Goal: Task Accomplishment & Management: Manage account settings

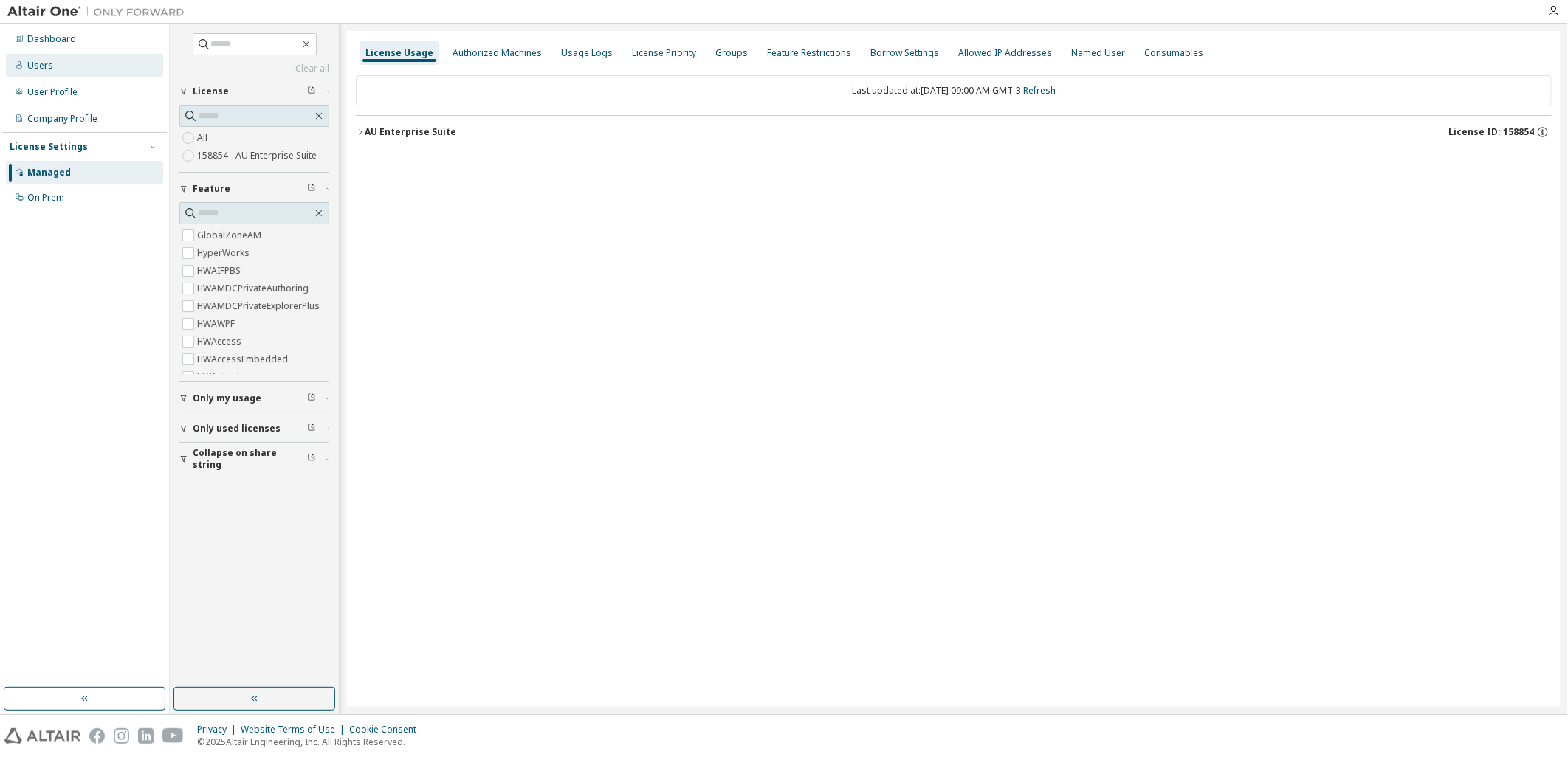
click at [70, 62] on div "Users" at bounding box center [84, 66] width 157 height 23
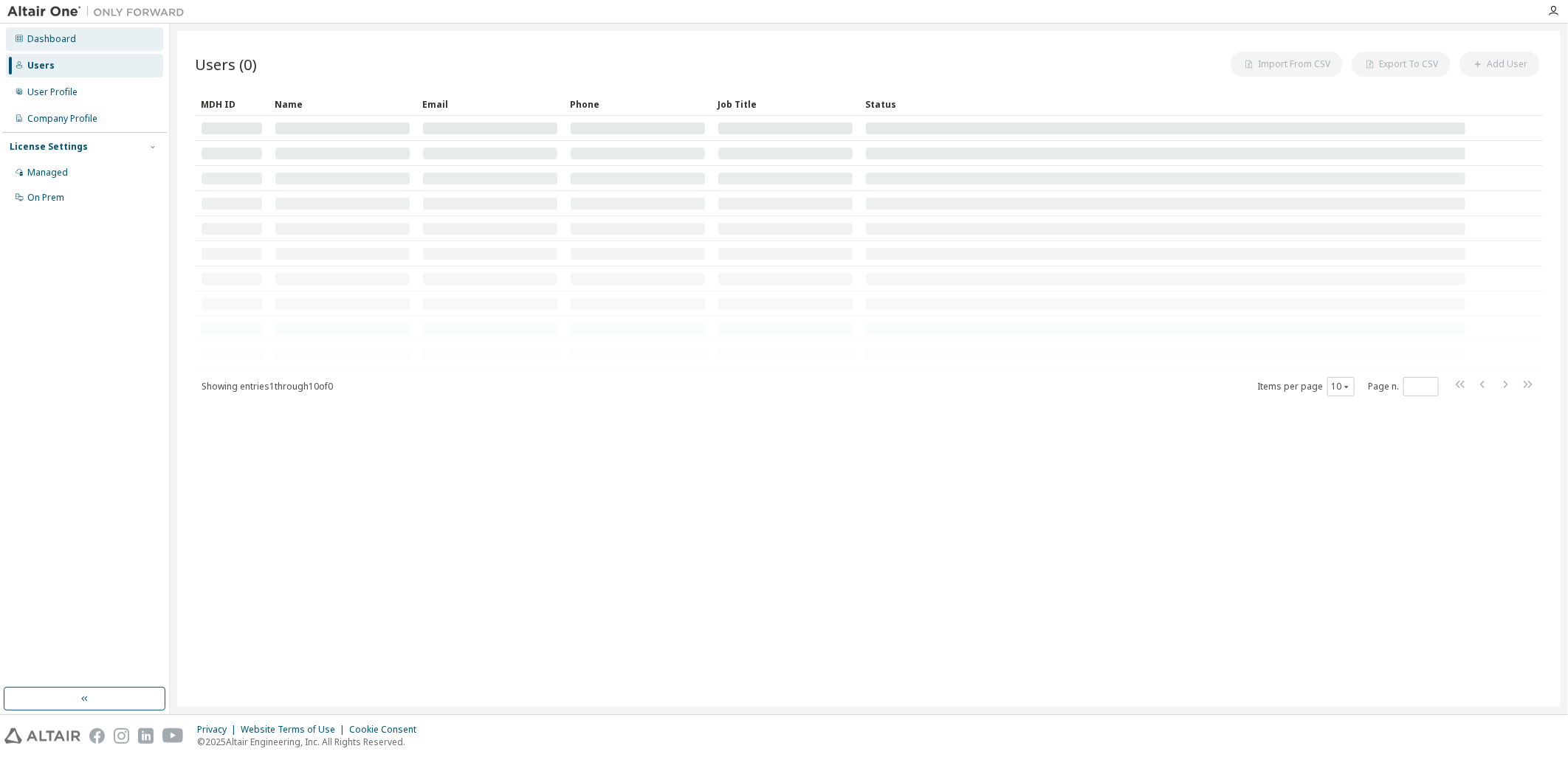
click at [75, 38] on div "Dashboard" at bounding box center [84, 39] width 157 height 23
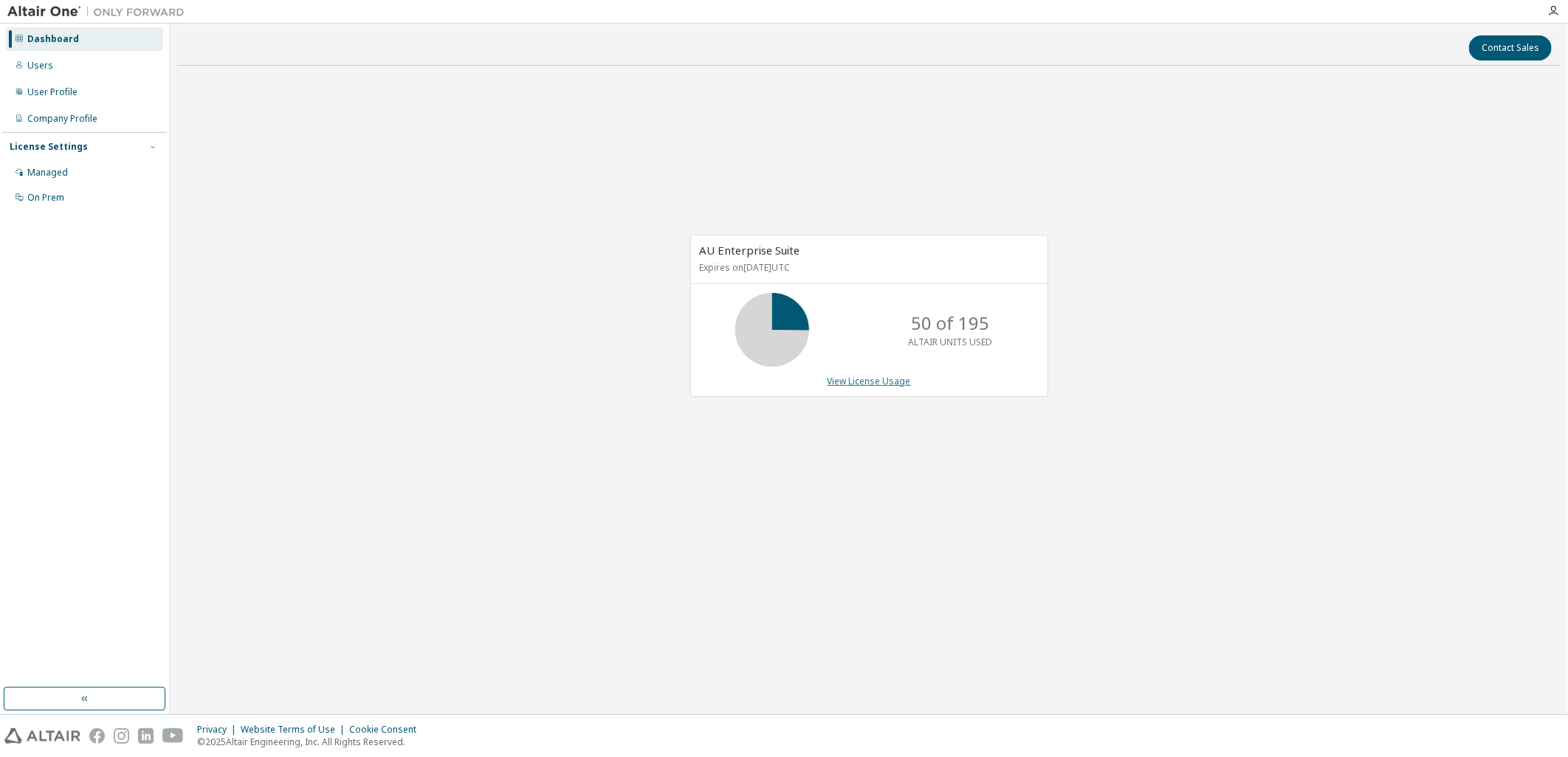
click at [880, 375] on link "View License Usage" at bounding box center [869, 380] width 83 height 13
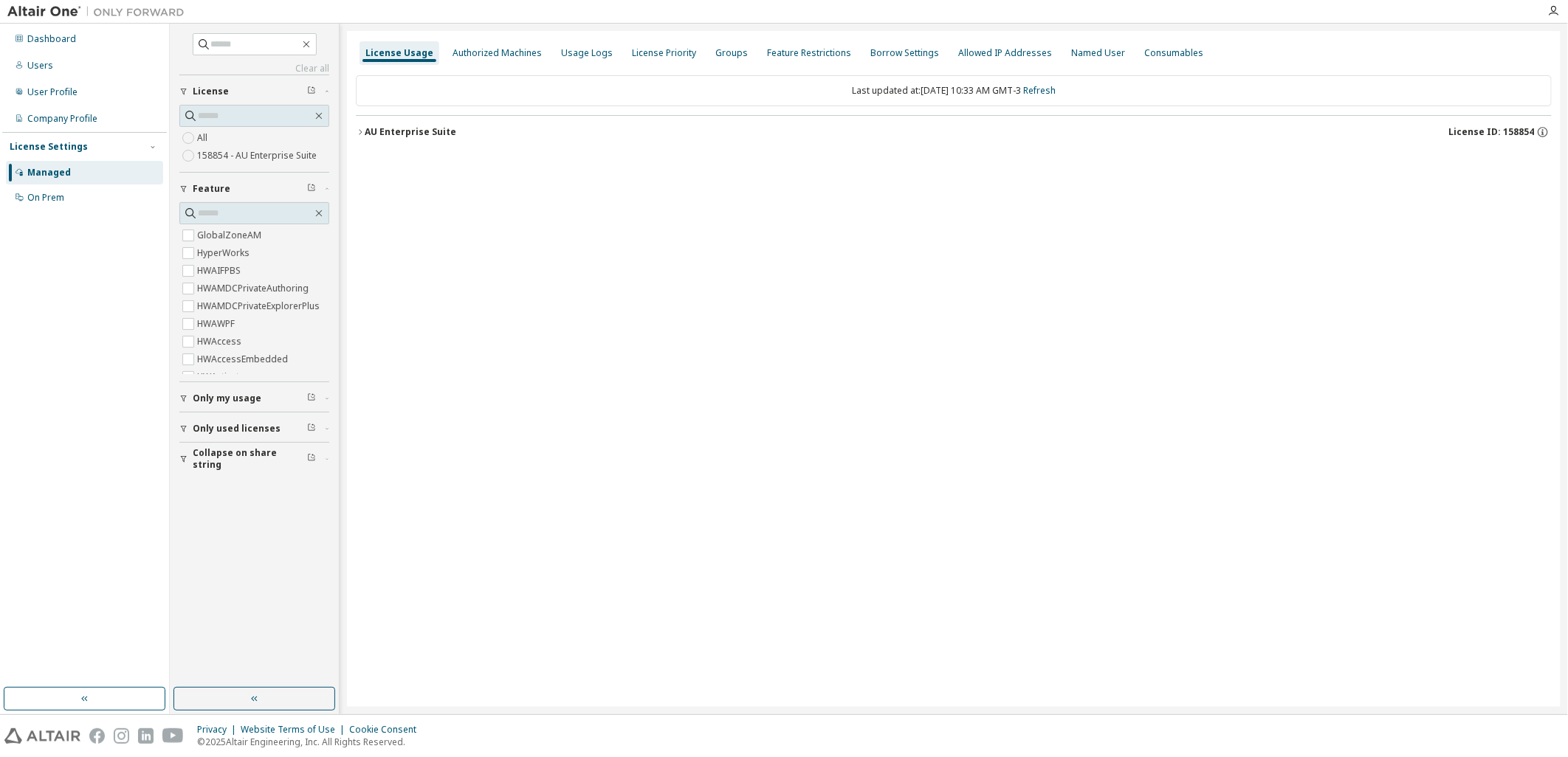
click at [356, 135] on icon "button" at bounding box center [360, 132] width 9 height 9
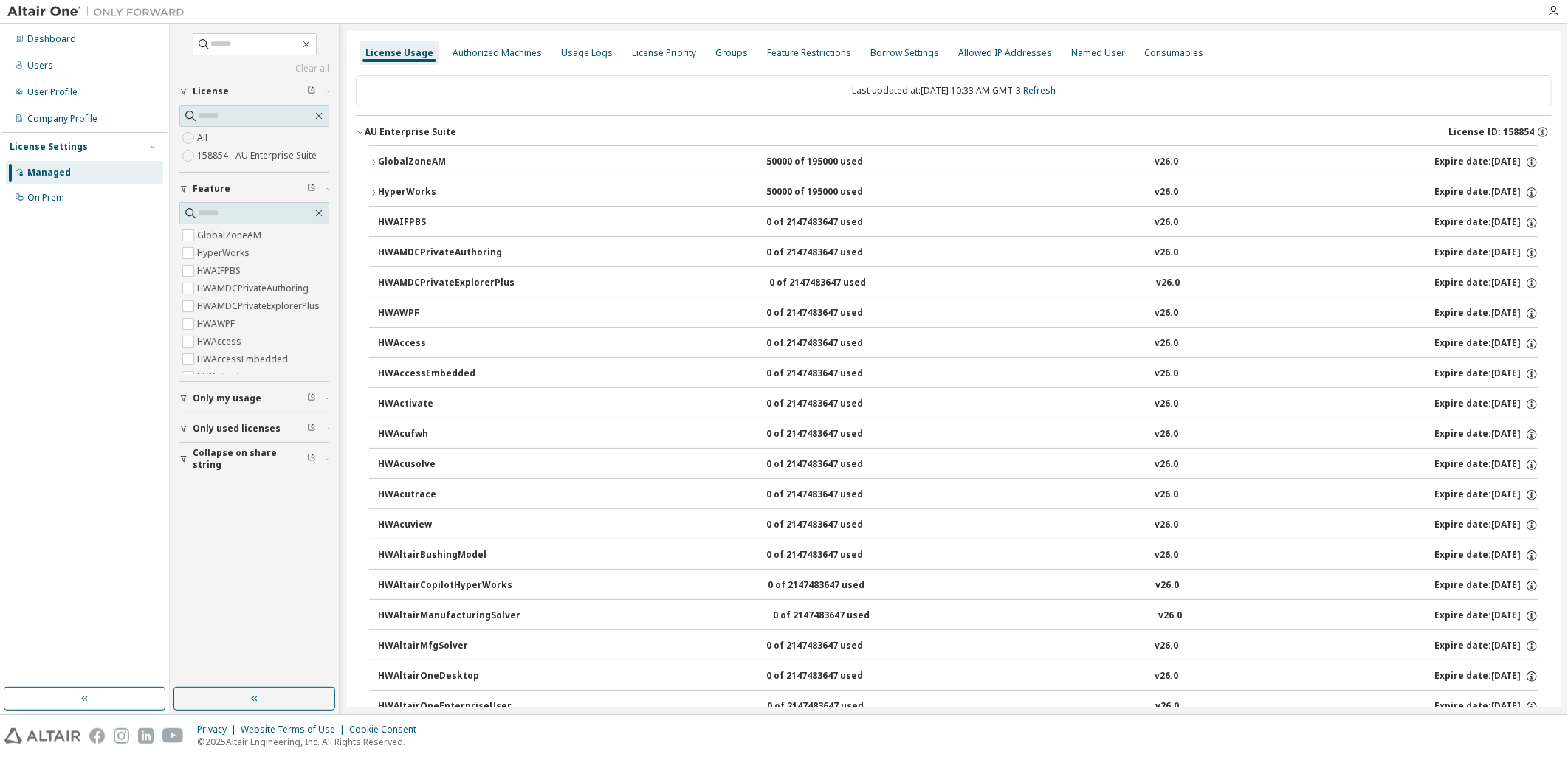
click at [356, 136] on icon "button" at bounding box center [360, 132] width 9 height 9
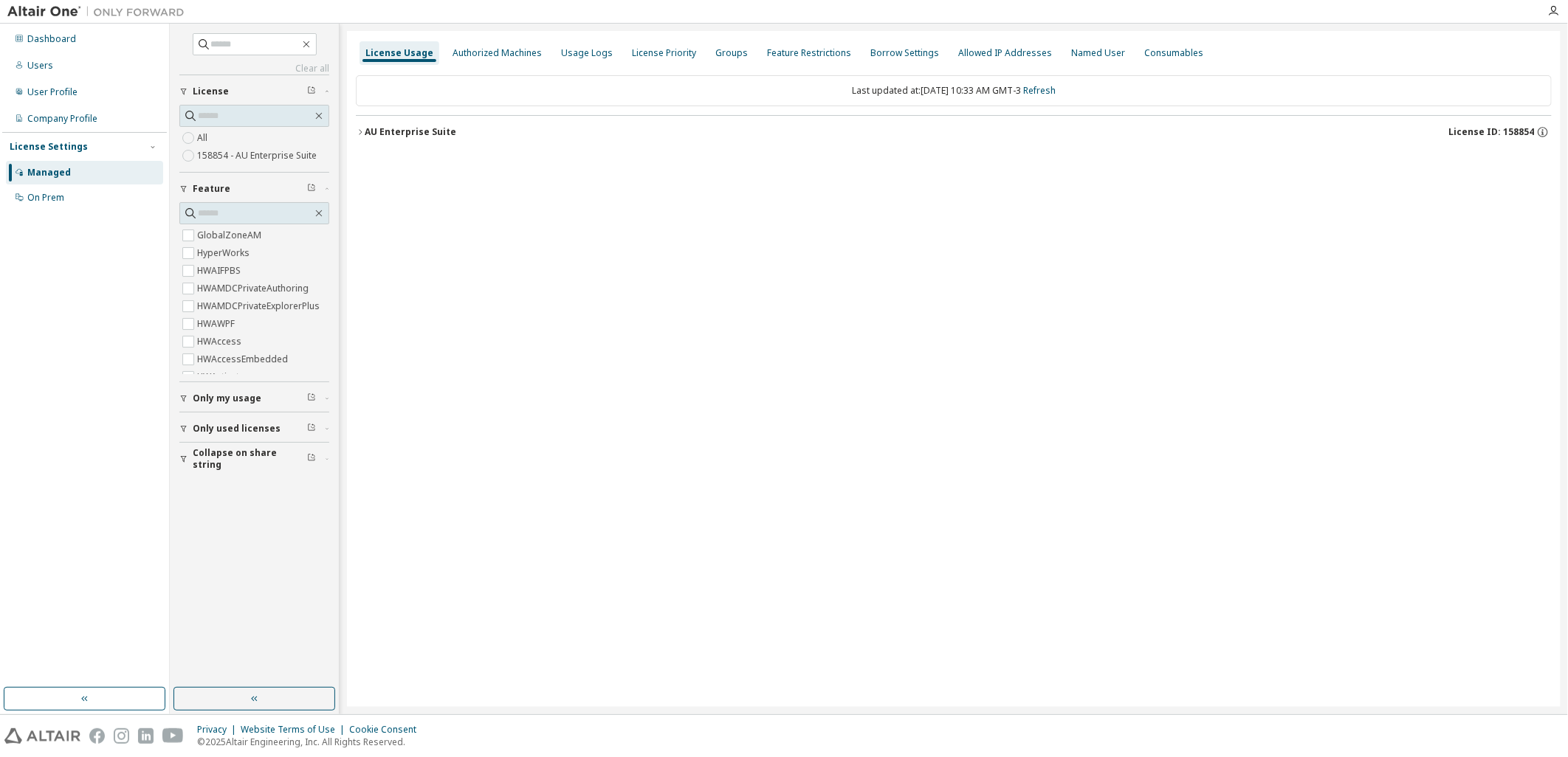
click at [222, 434] on span "Only used licenses" at bounding box center [237, 428] width 88 height 12
click at [366, 127] on div "AU Enterprise Suite" at bounding box center [411, 132] width 92 height 12
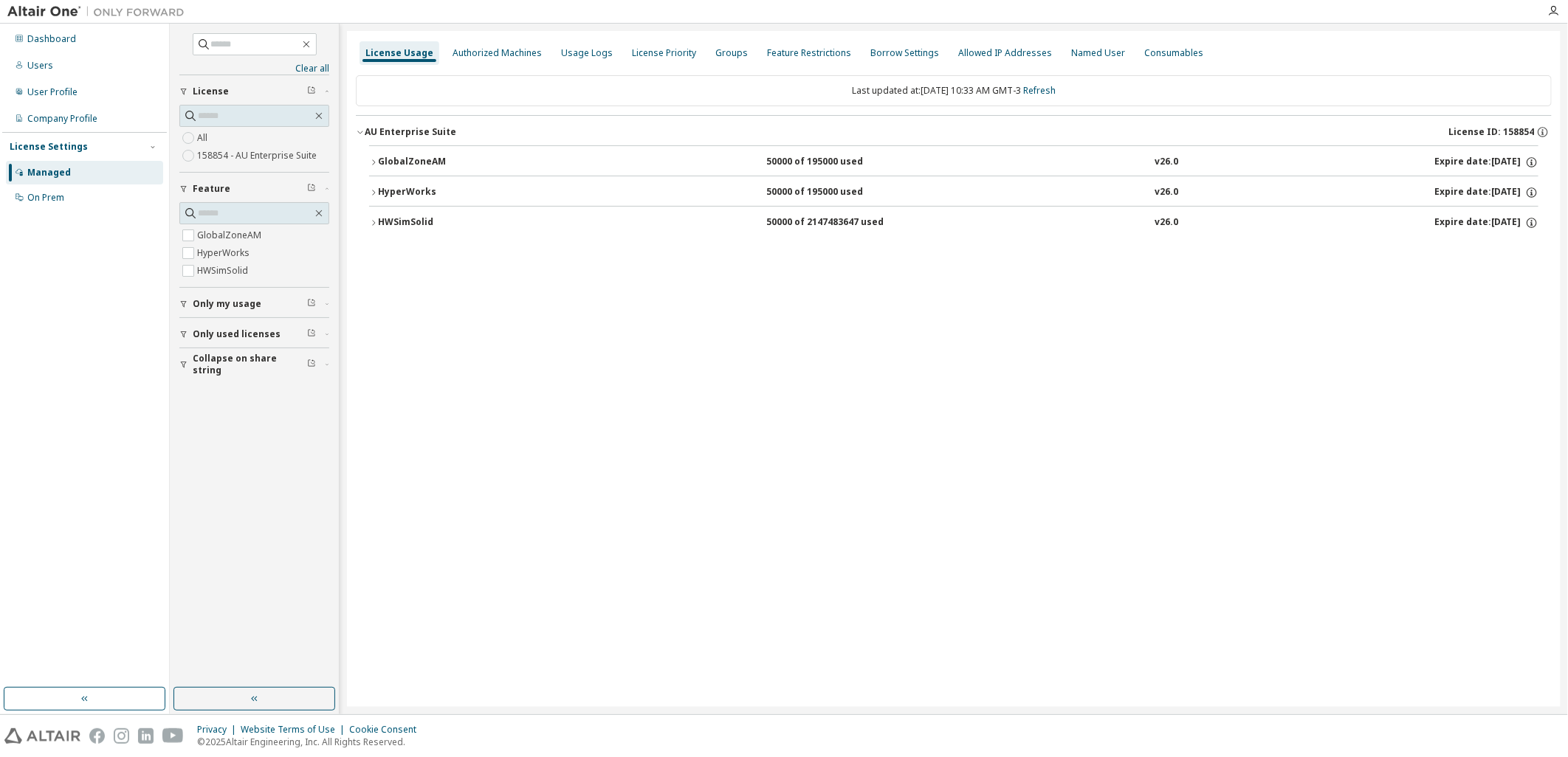
click at [426, 230] on div "HWSimSolid" at bounding box center [444, 223] width 133 height 14
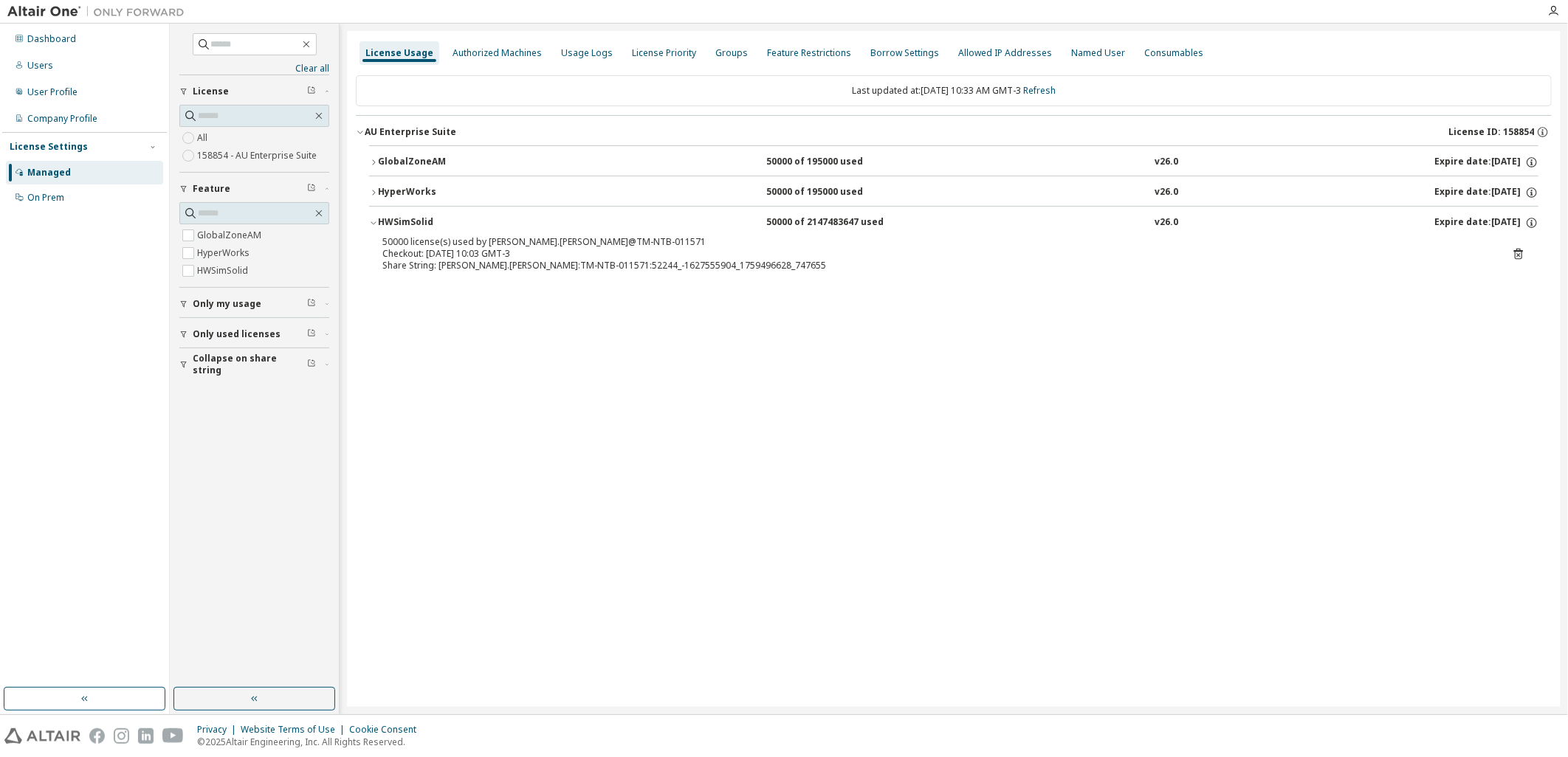
click at [606, 227] on div "HWSimSolid 50000 of 2147483647 used v26.0 Expire date: [DATE]" at bounding box center [958, 223] width 1160 height 14
